Goal: Transaction & Acquisition: Purchase product/service

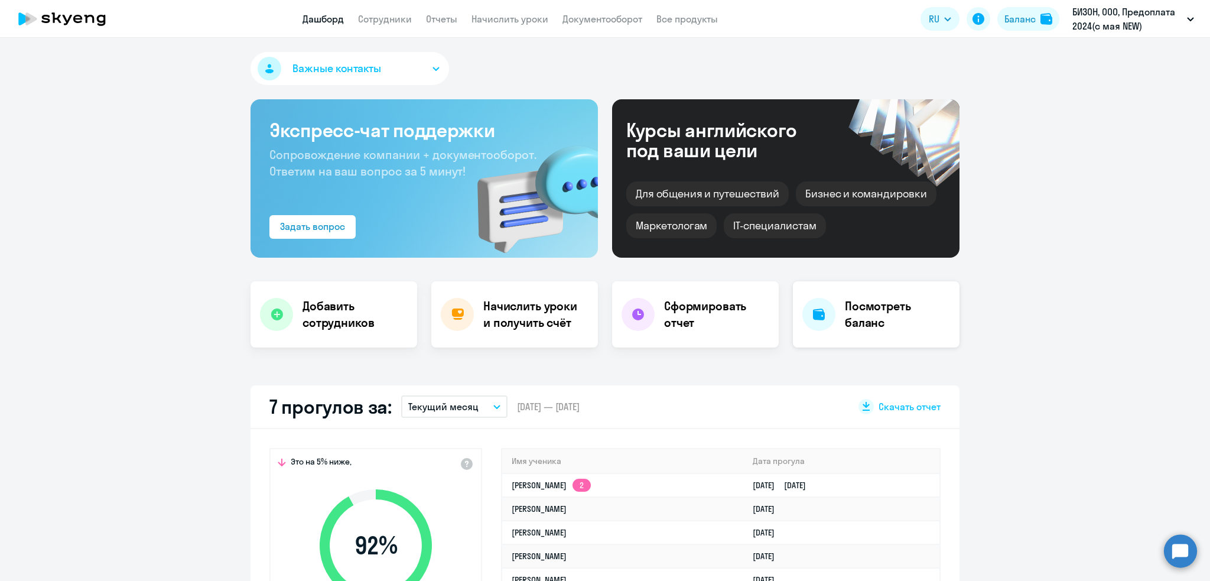
click at [878, 314] on h4 "Посмотреть баланс" at bounding box center [897, 314] width 105 height 33
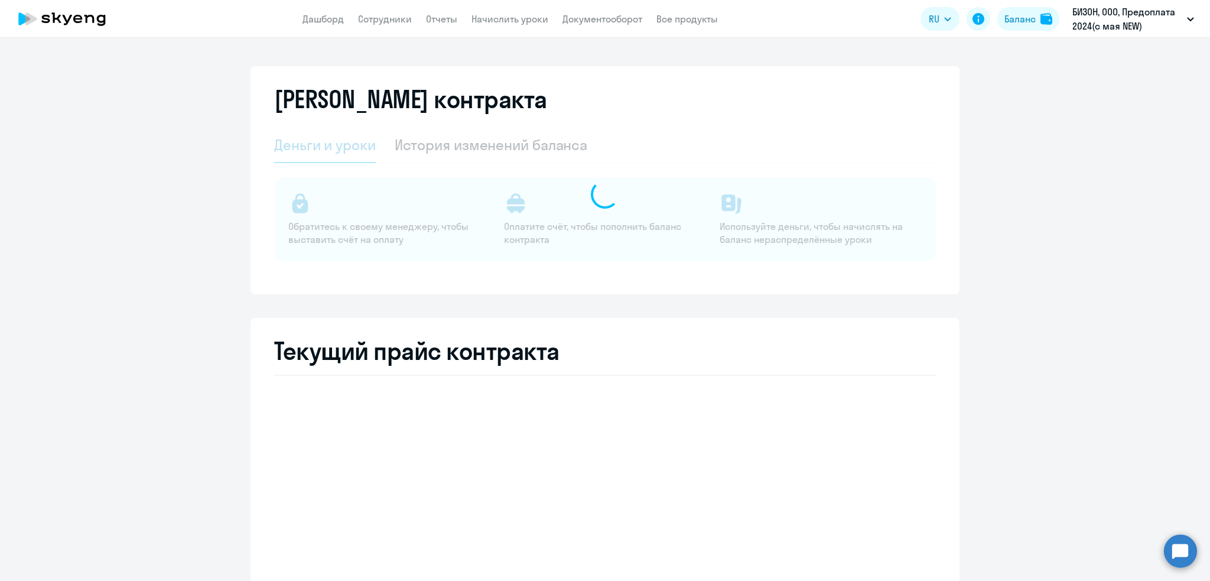
select select "english_adult_not_native_speaker"
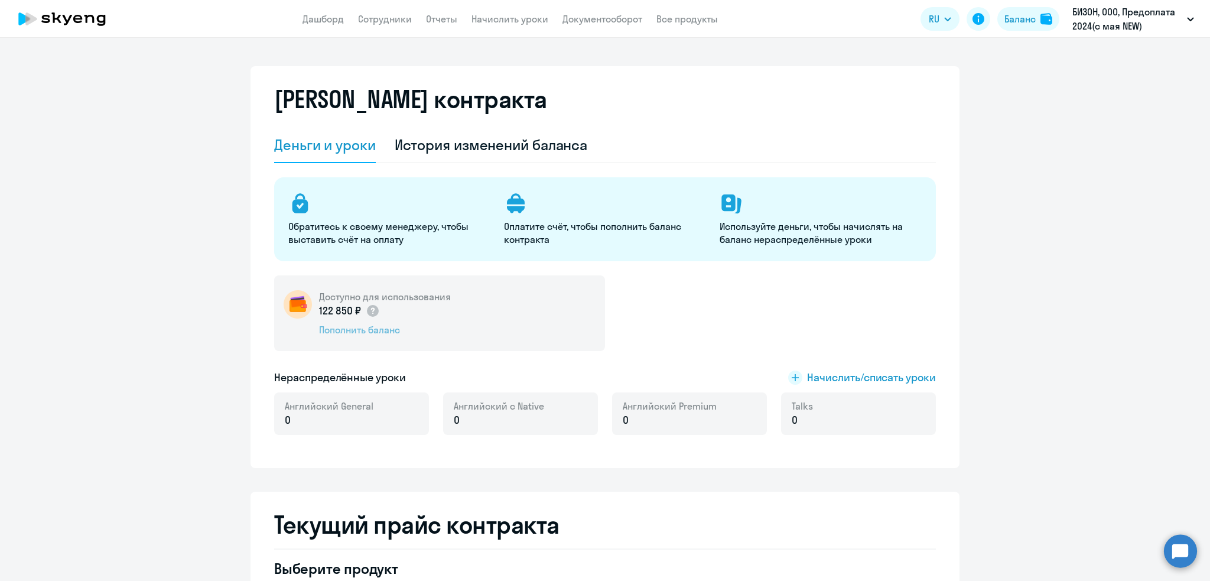
click at [371, 327] on div "Пополнить баланс" at bounding box center [385, 329] width 132 height 13
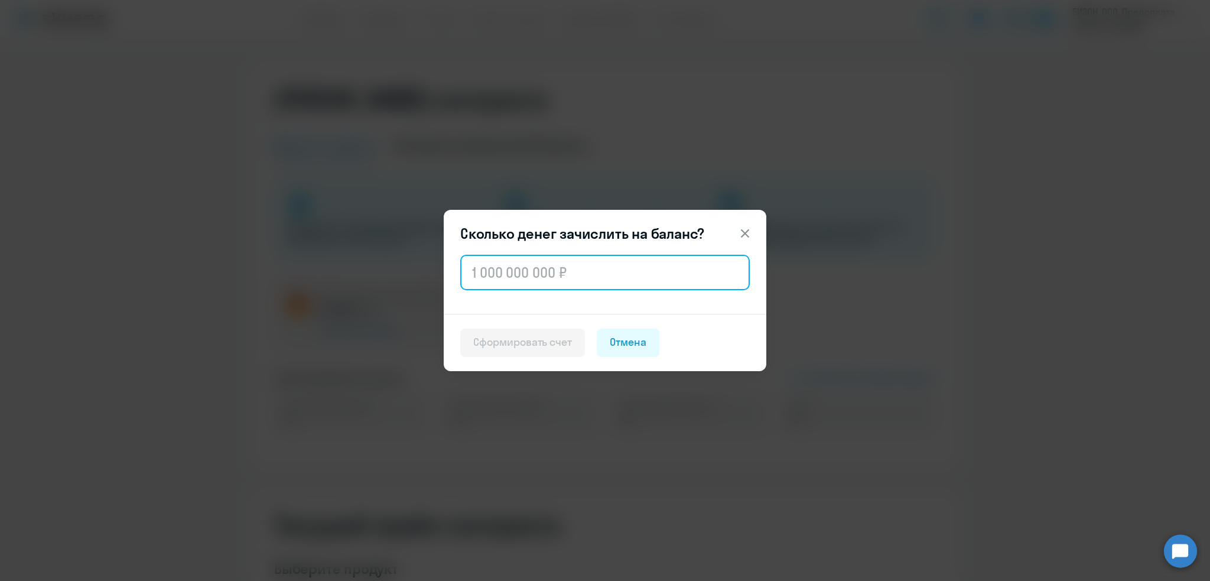
click at [492, 276] on input "text" at bounding box center [604, 272] width 289 height 35
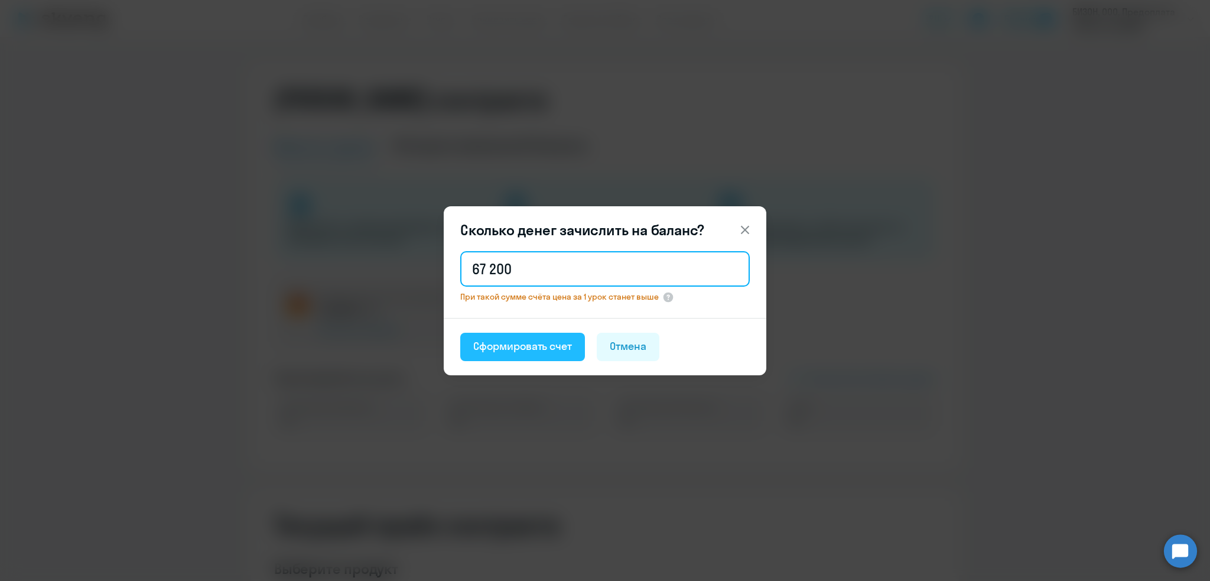
type input "67 200"
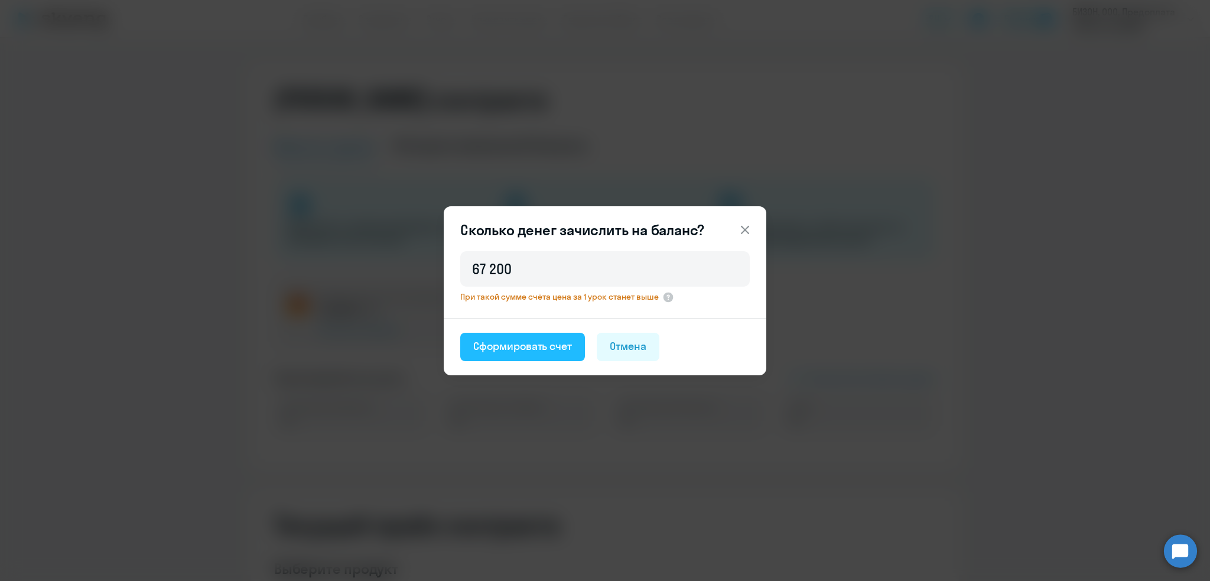
click at [498, 344] on div "Сформировать счет" at bounding box center [522, 346] width 99 height 15
